Goal: Transaction & Acquisition: Book appointment/travel/reservation

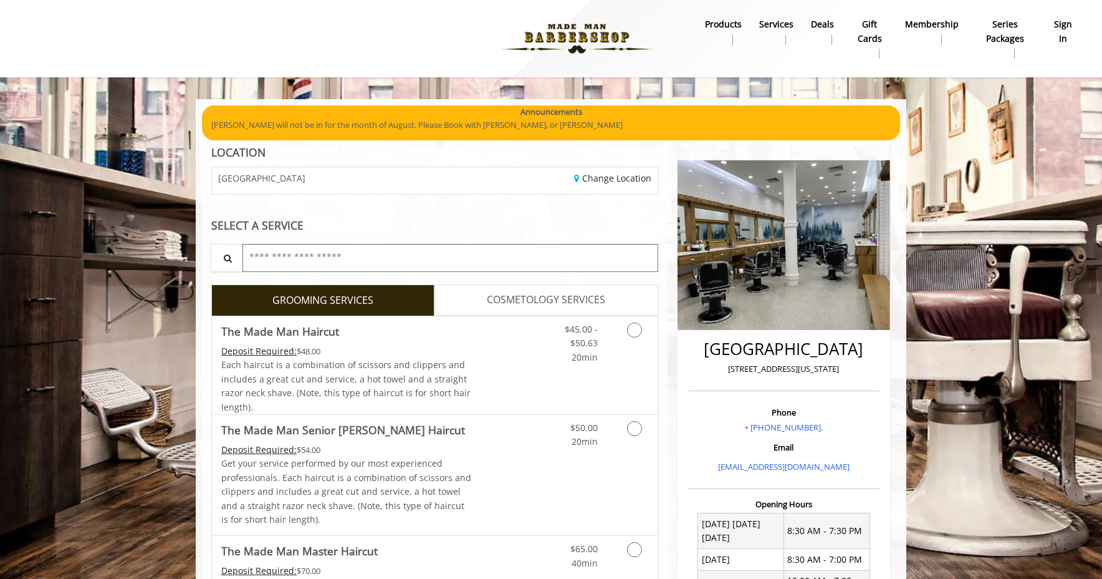
click at [319, 268] on input "text" at bounding box center [451, 258] width 416 height 28
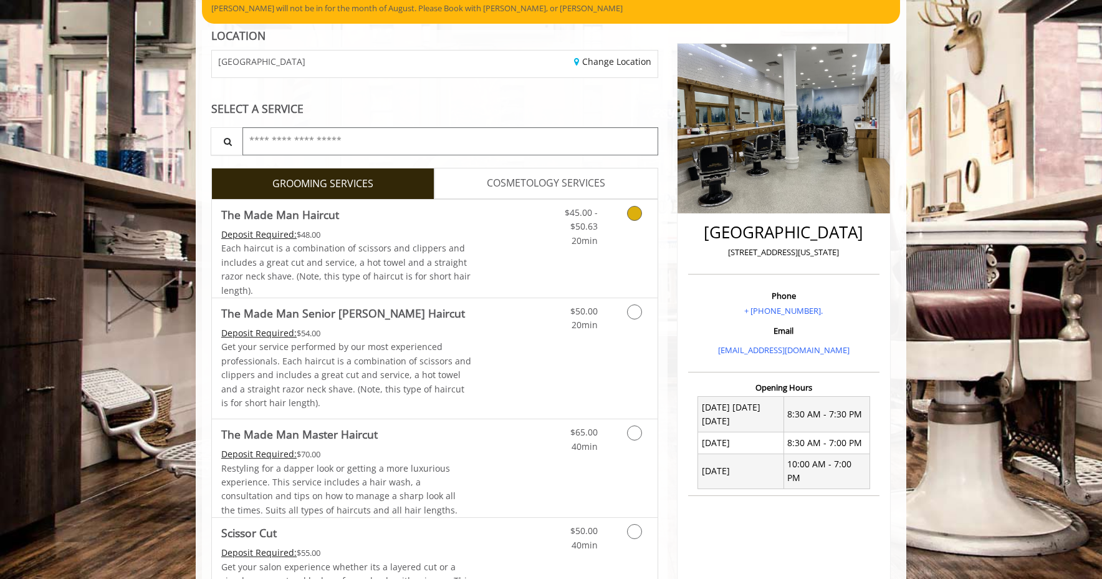
scroll to position [119, 0]
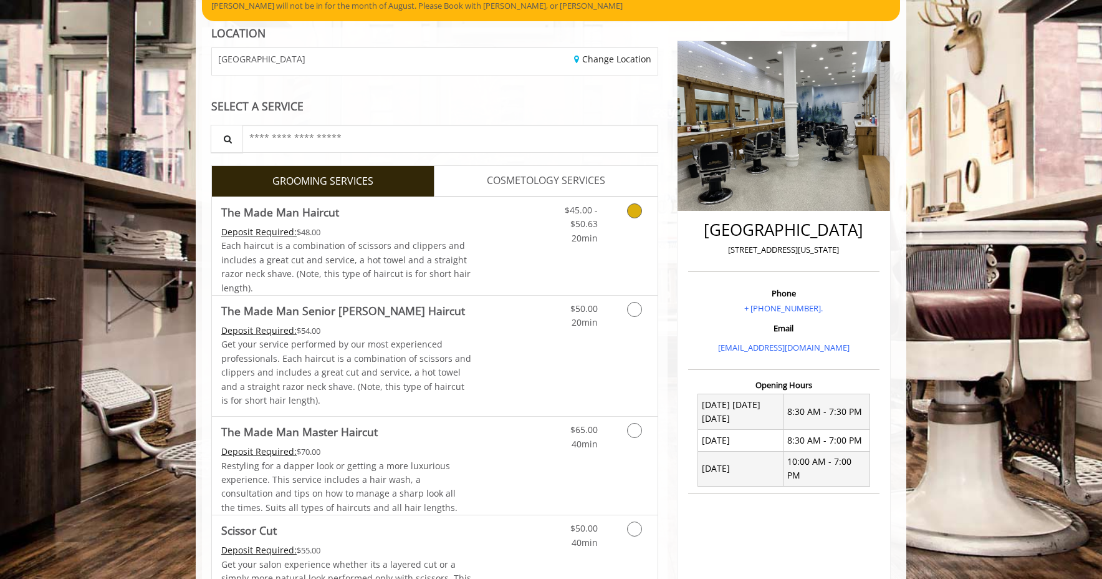
click at [263, 219] on Haircut "The Made Man Haircut" at bounding box center [280, 211] width 118 height 17
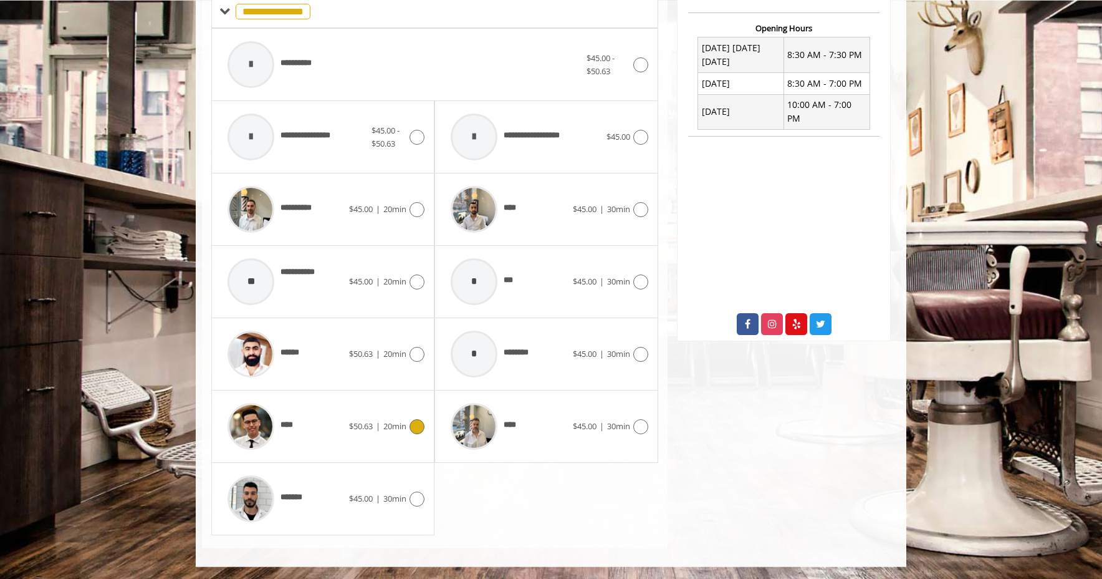
scroll to position [506, 0]
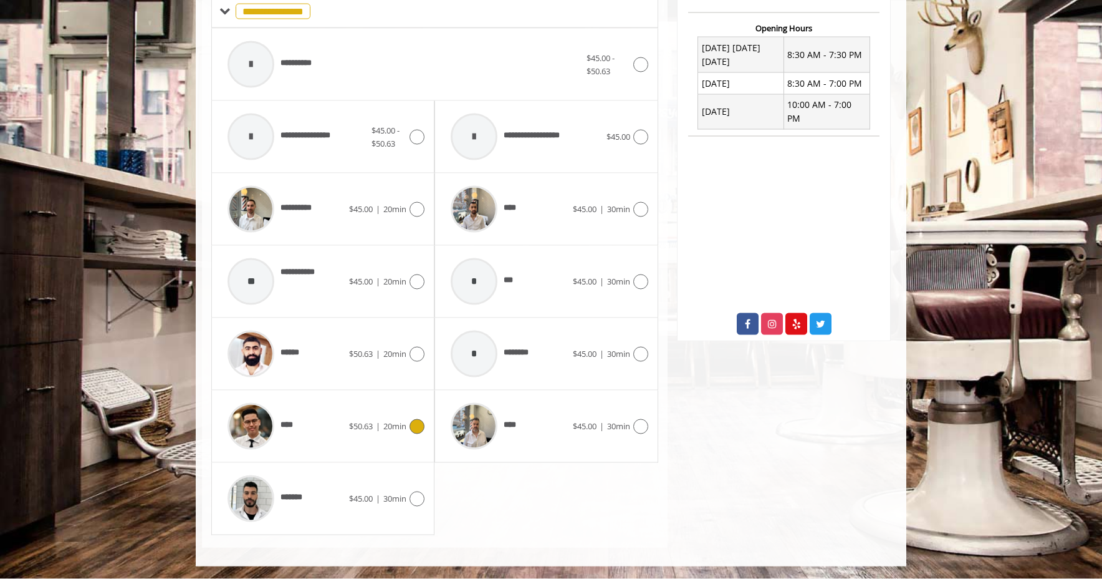
click at [413, 432] on icon at bounding box center [417, 426] width 15 height 15
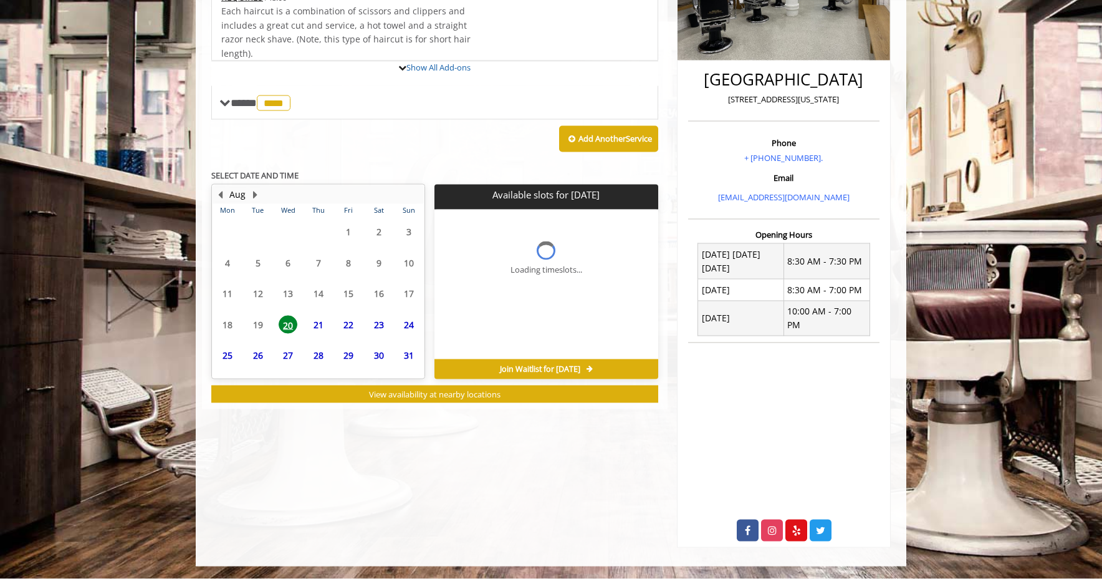
scroll to position [290, 0]
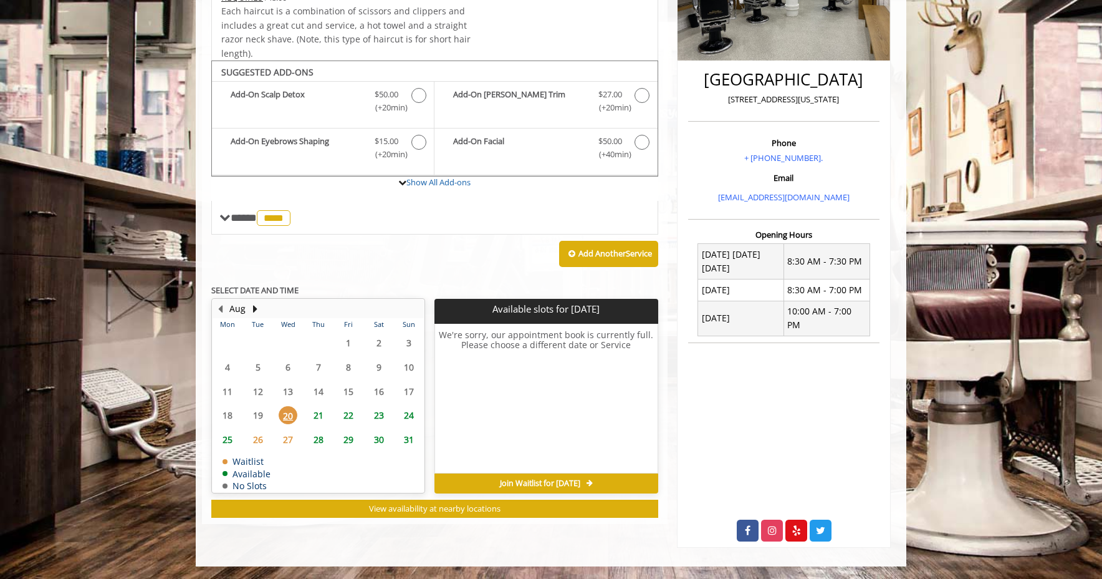
click at [317, 424] on span "21" at bounding box center [318, 415] width 19 height 18
click at [347, 424] on span "22" at bounding box center [348, 415] width 19 height 18
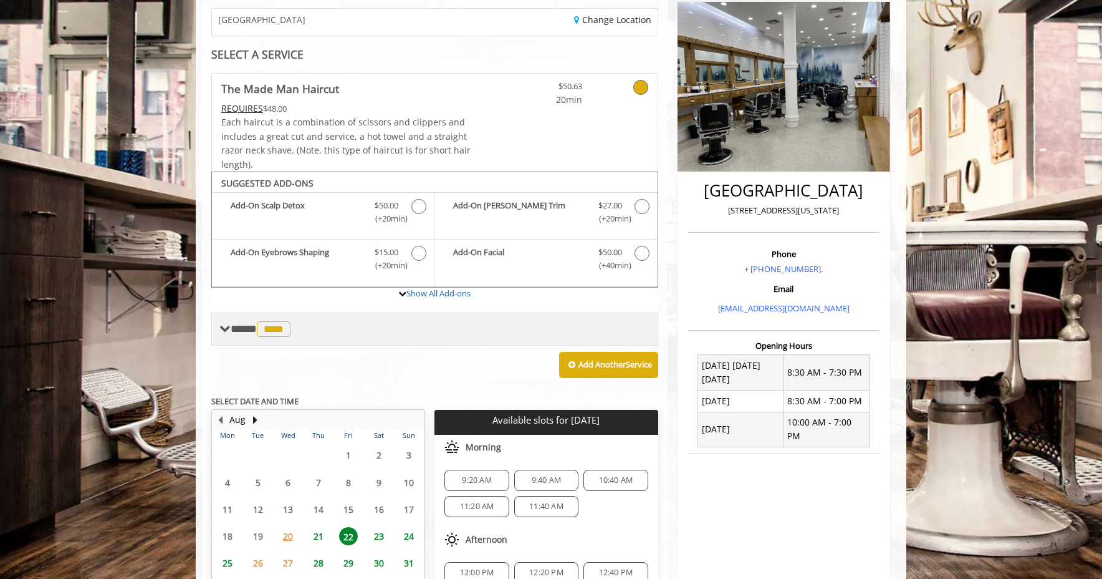
scroll to position [162, 0]
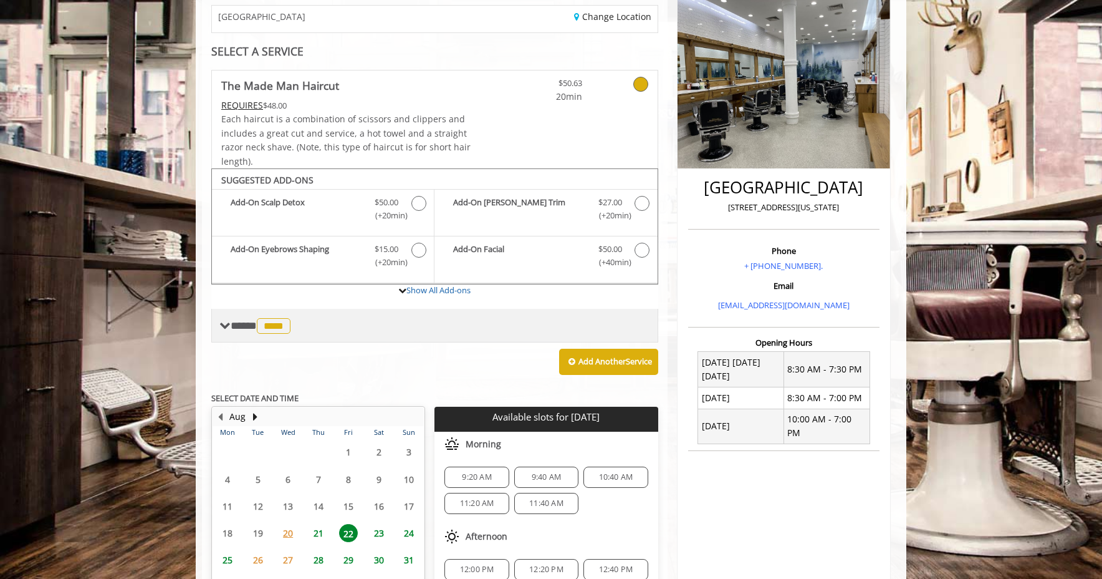
click at [243, 331] on span "**** **** ********" at bounding box center [262, 325] width 63 height 11
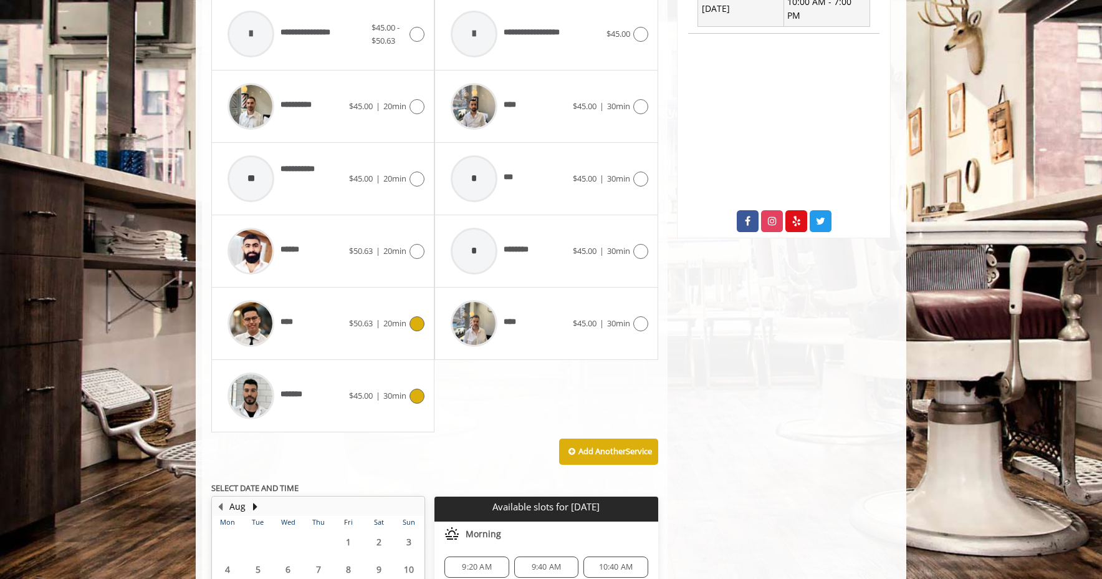
scroll to position [581, 0]
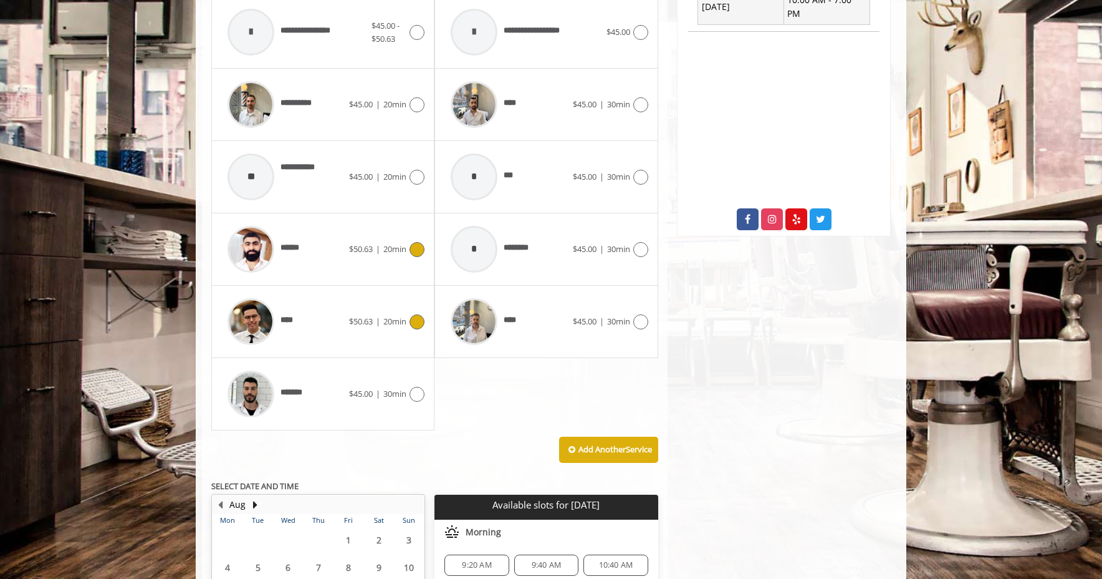
click at [241, 272] on img at bounding box center [251, 249] width 47 height 47
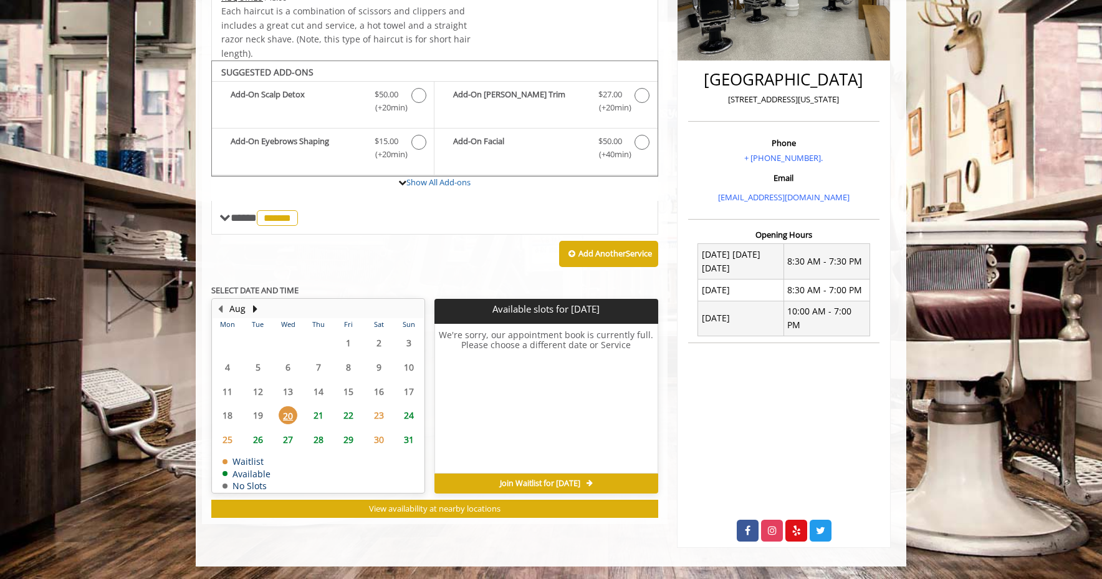
scroll to position [290, 0]
click at [316, 424] on span "21" at bounding box center [318, 415] width 19 height 18
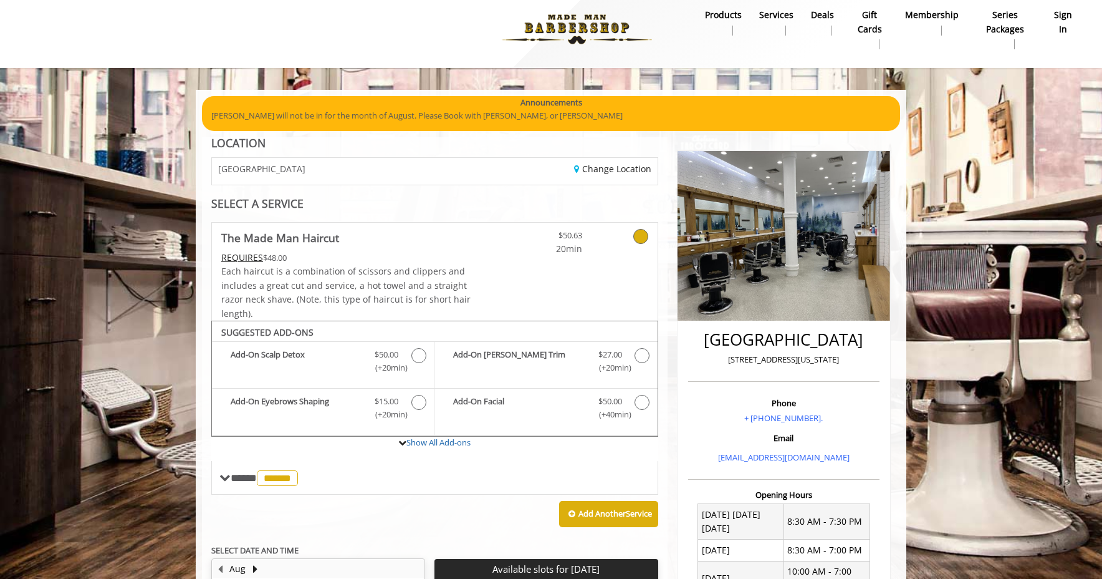
scroll to position [0, 0]
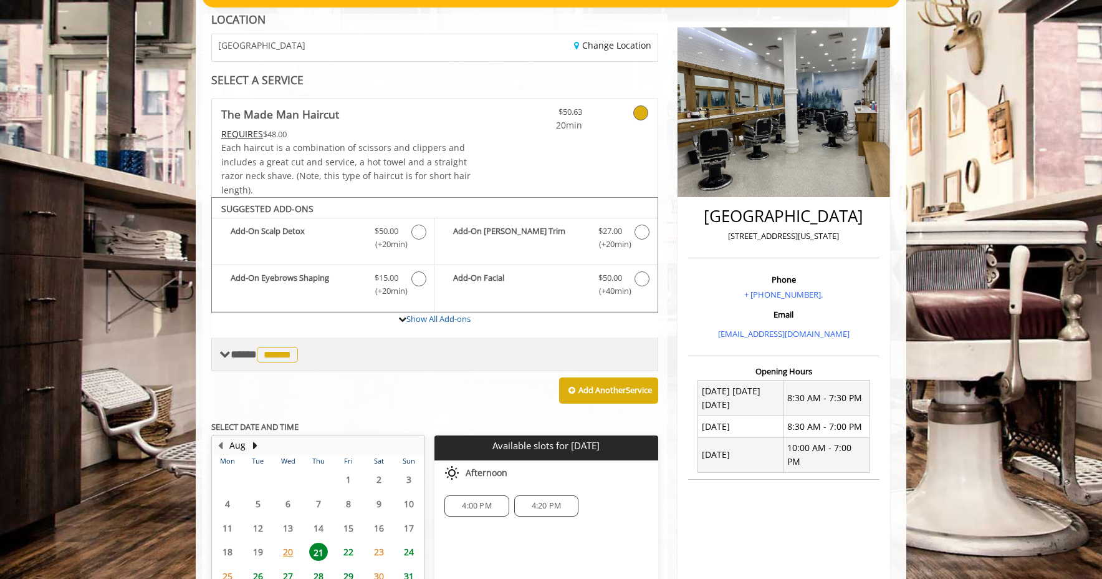
click at [228, 360] on span at bounding box center [224, 354] width 11 height 11
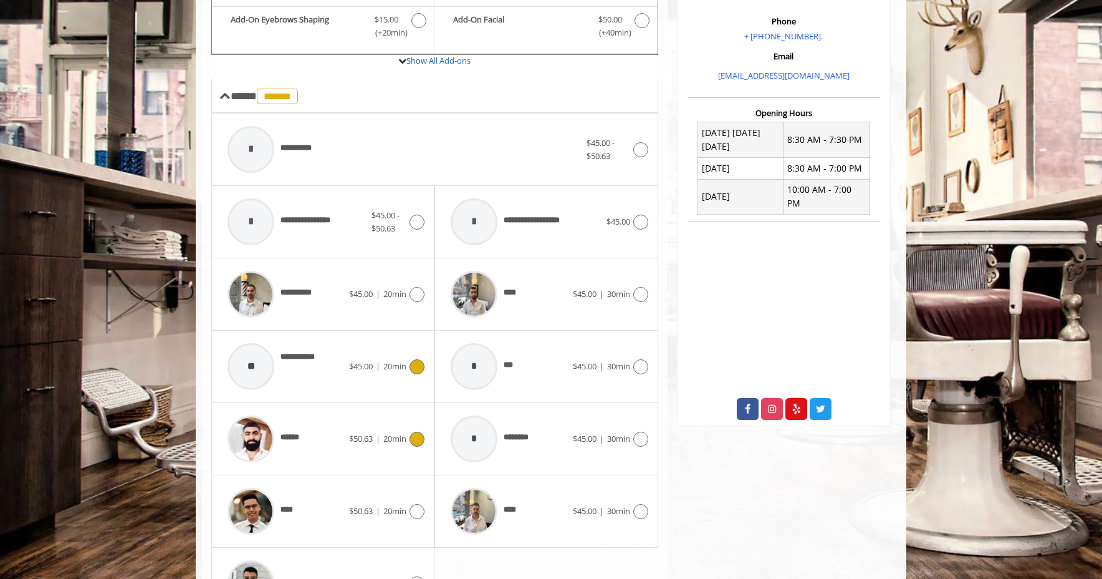
scroll to position [392, 0]
click at [261, 534] on img at bounding box center [251, 511] width 47 height 47
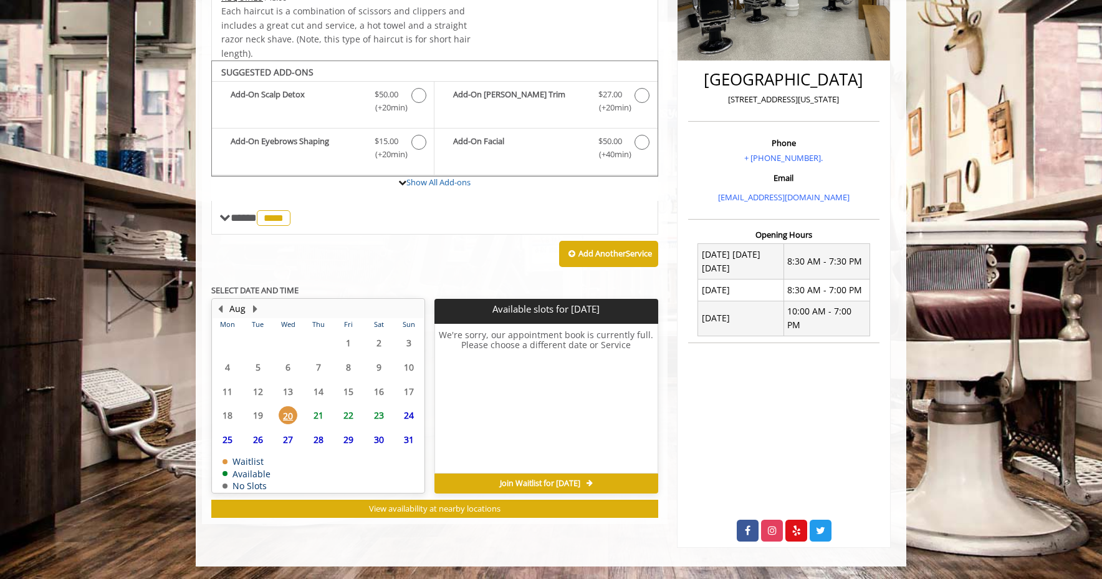
scroll to position [289, 0]
click at [315, 424] on span "21" at bounding box center [318, 415] width 19 height 18
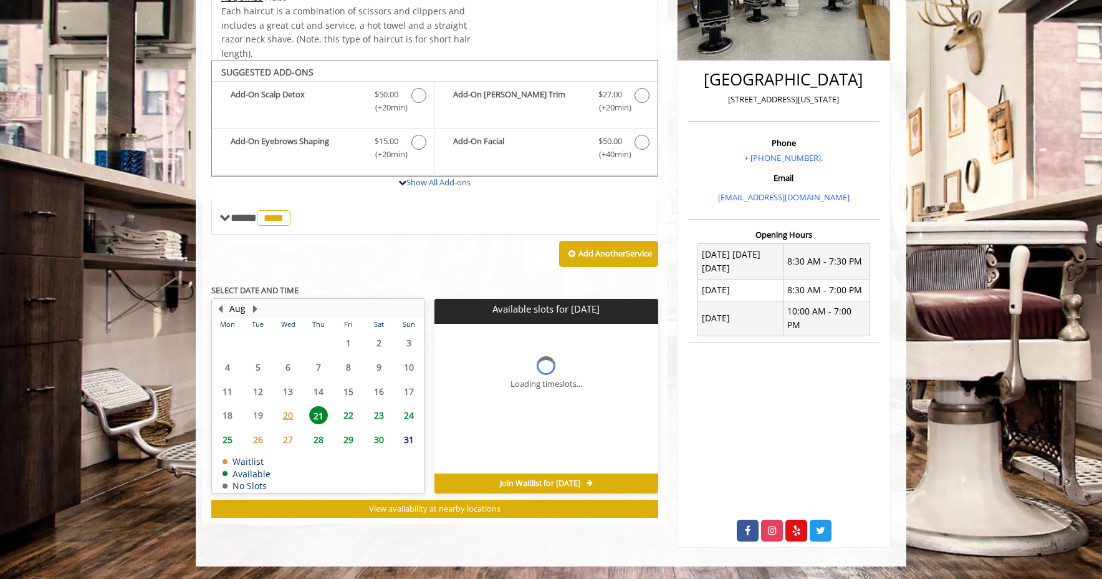
scroll to position [290, 0]
